Goal: Download file/media

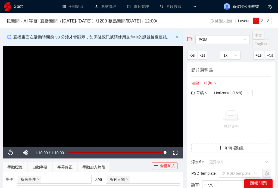
scroll to position [138, 0]
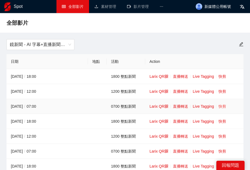
click at [225, 108] on link "快剪" at bounding box center [223, 106] width 8 height 4
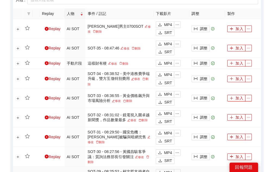
scroll to position [229, 0]
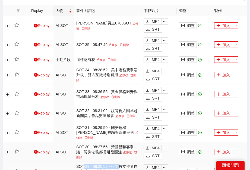
drag, startPoint x: 83, startPoint y: 165, endPoint x: 121, endPoint y: 155, distance: 38.9
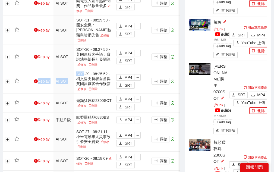
scroll to position [342, 0]
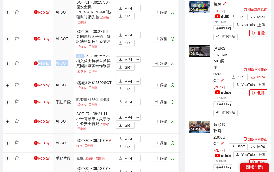
click at [256, 76] on button "MP4" at bounding box center [258, 77] width 18 height 7
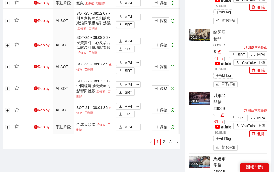
scroll to position [501, 0]
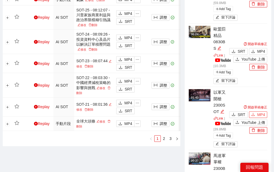
click at [259, 112] on span "MP4" at bounding box center [261, 115] width 8 height 6
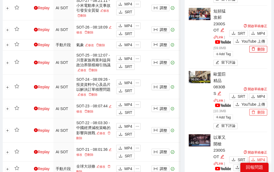
scroll to position [433, 0]
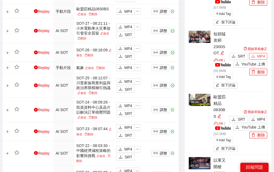
click at [260, 53] on span "MP4" at bounding box center [261, 56] width 8 height 6
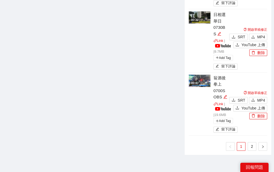
scroll to position [722, 0]
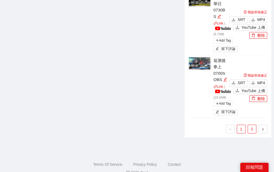
click at [251, 125] on link "2" at bounding box center [252, 129] width 8 height 8
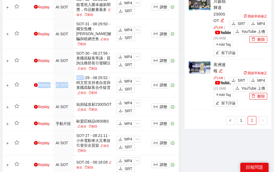
scroll to position [294, 0]
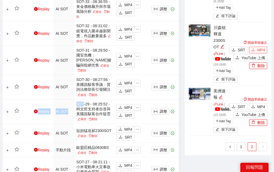
click at [262, 47] on span "MP4" at bounding box center [261, 50] width 8 height 6
